Goal: Find specific page/section: Find specific page/section

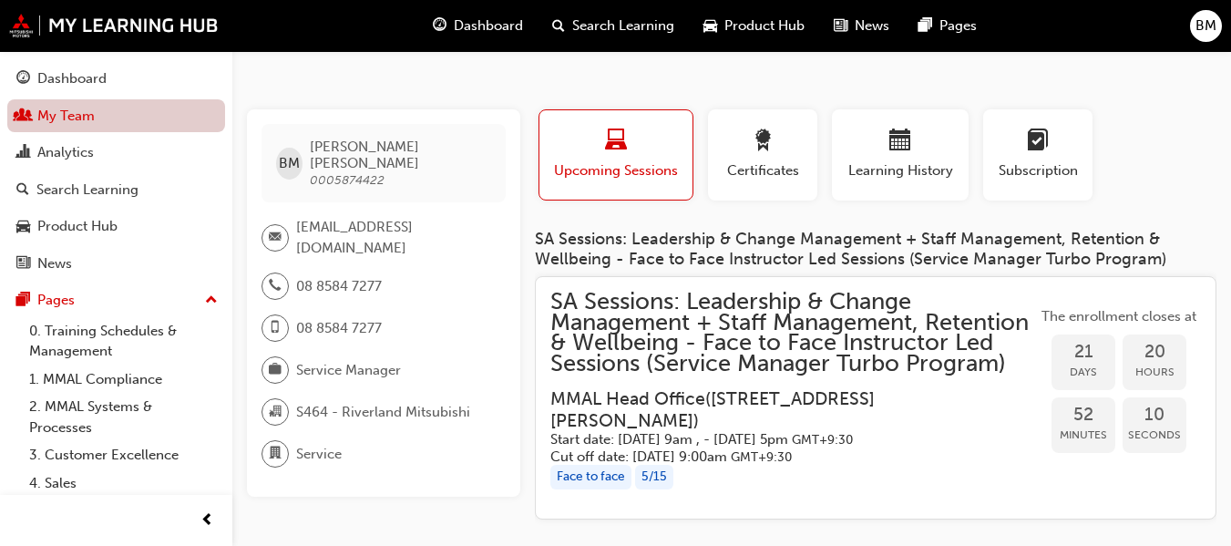
click at [120, 107] on link "My Team" at bounding box center [116, 116] width 218 height 34
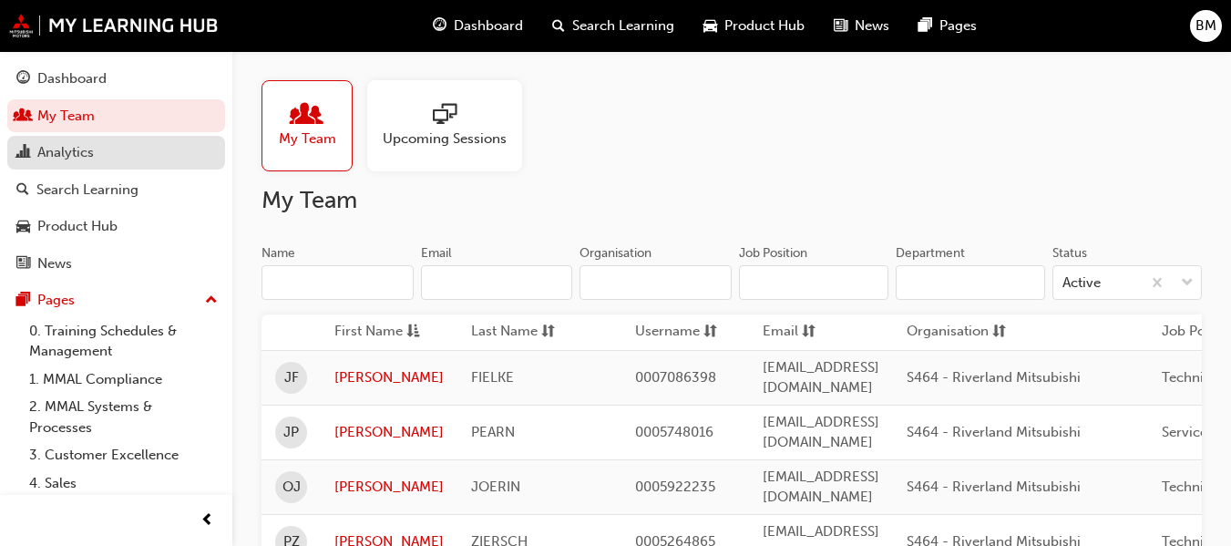
click at [131, 145] on div "Analytics" at bounding box center [115, 152] width 199 height 23
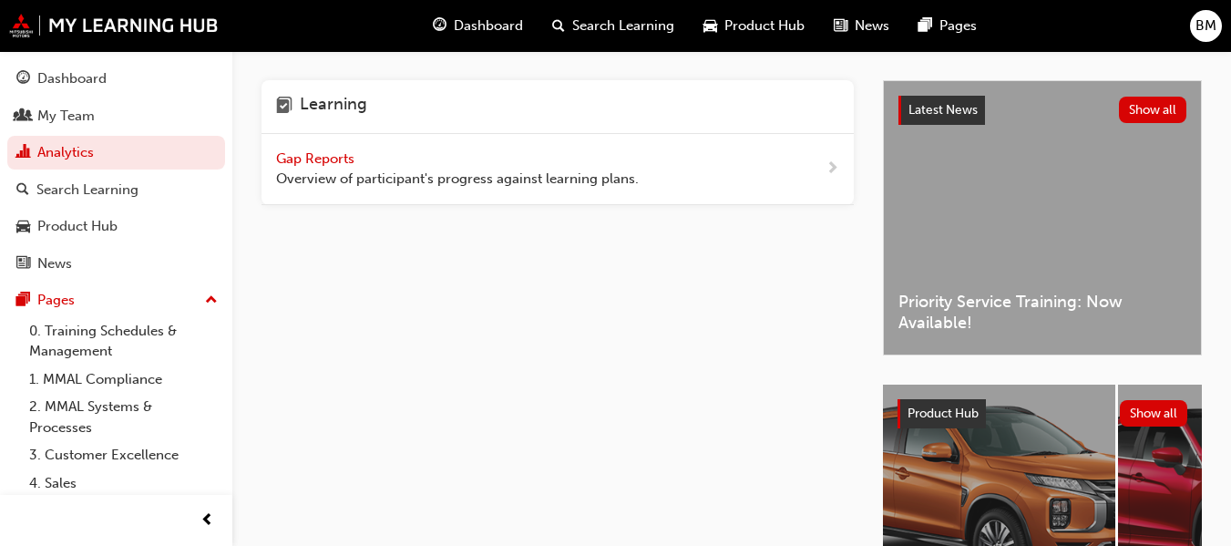
click at [338, 162] on span "Gap Reports" at bounding box center [317, 158] width 82 height 16
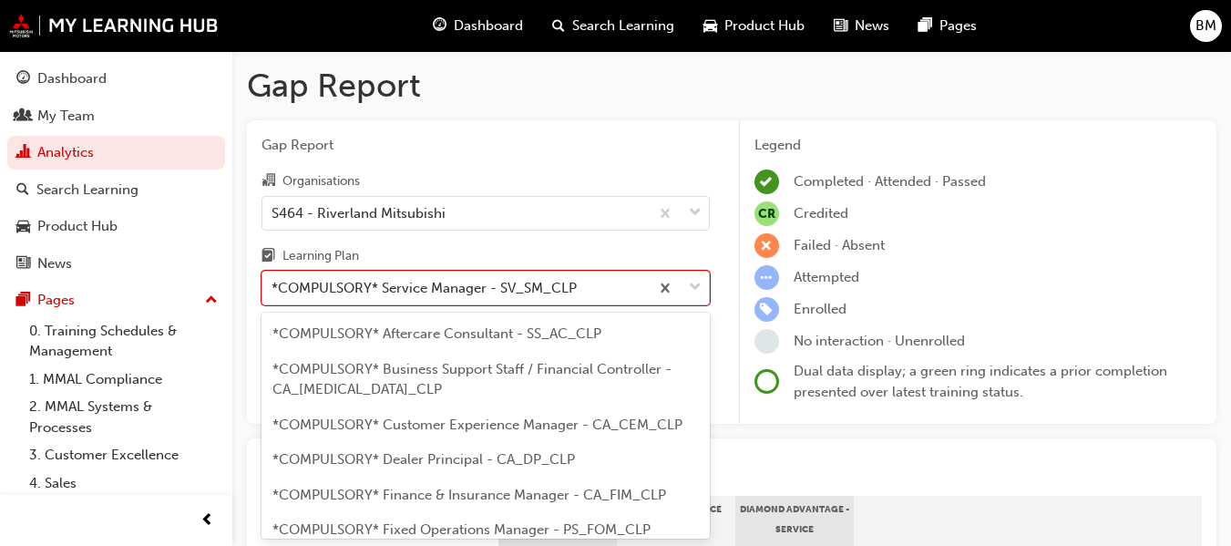
click at [483, 297] on body "Your version of Internet Explorer is outdated and not supported. Please upgrade…" at bounding box center [615, 273] width 1231 height 546
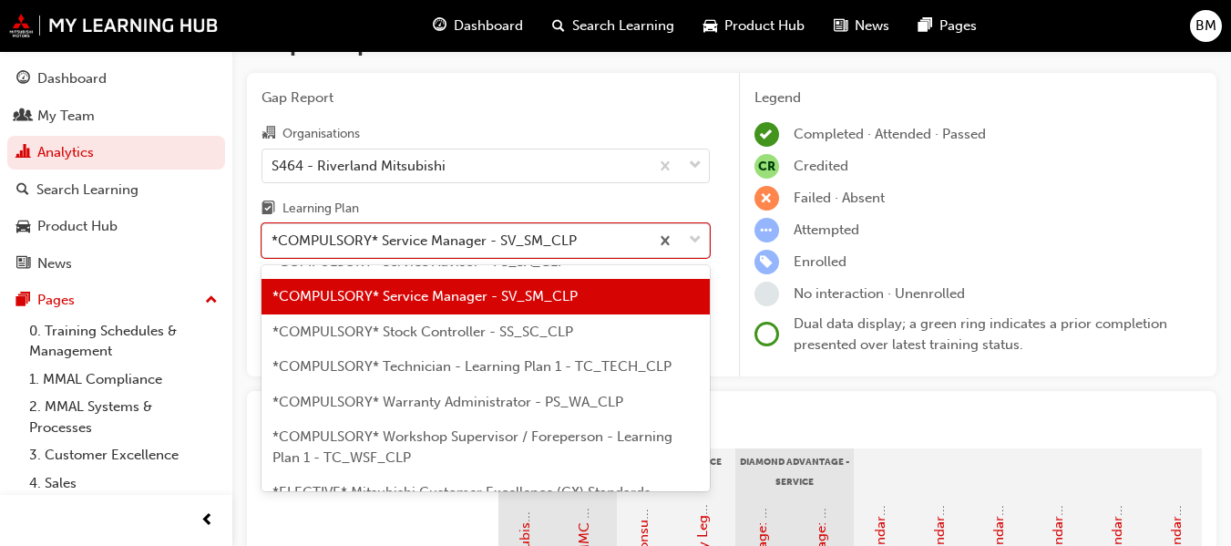
scroll to position [668, 0]
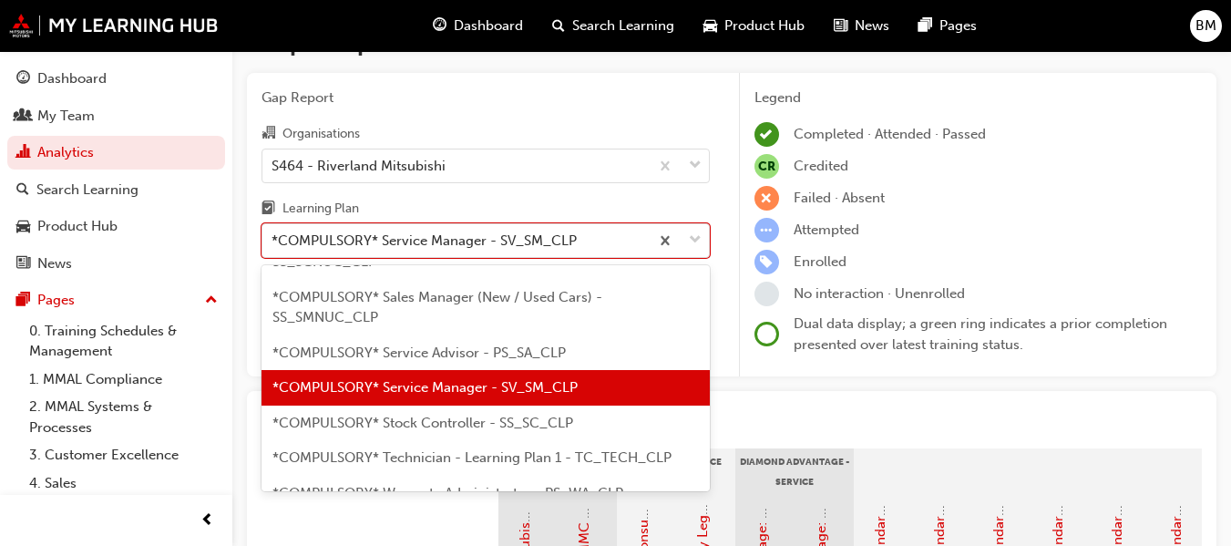
click at [480, 449] on span "*COMPULSORY* Technician - Learning Plan 1 - TC_TECH_CLP" at bounding box center [471, 457] width 399 height 16
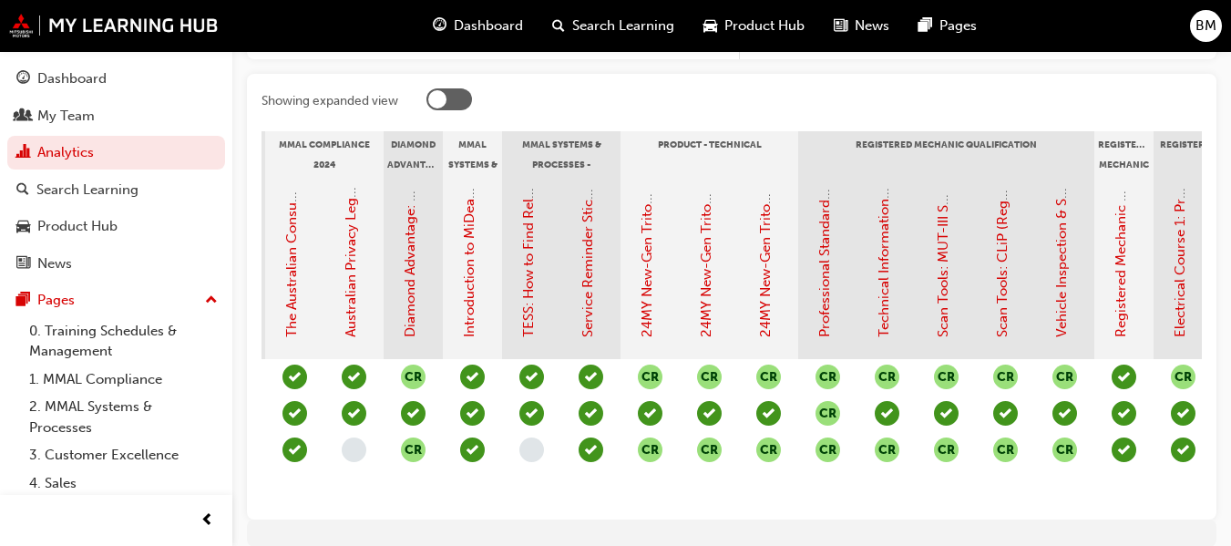
scroll to position [0, 1132]
